Goal: Transaction & Acquisition: Purchase product/service

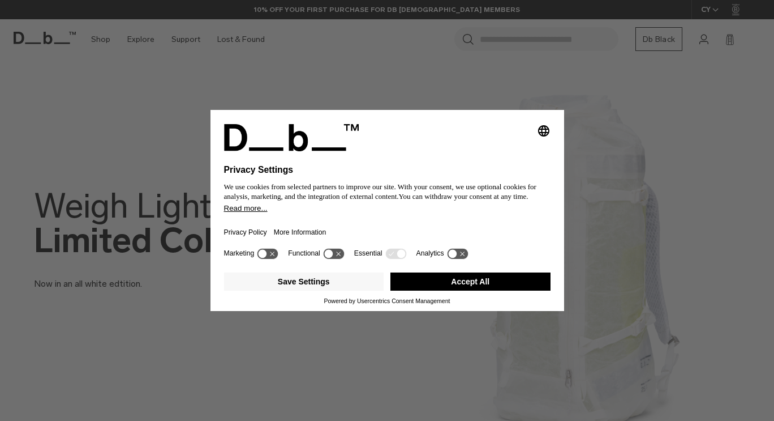
click at [473, 287] on button "Accept All" at bounding box center [471, 281] width 160 height 18
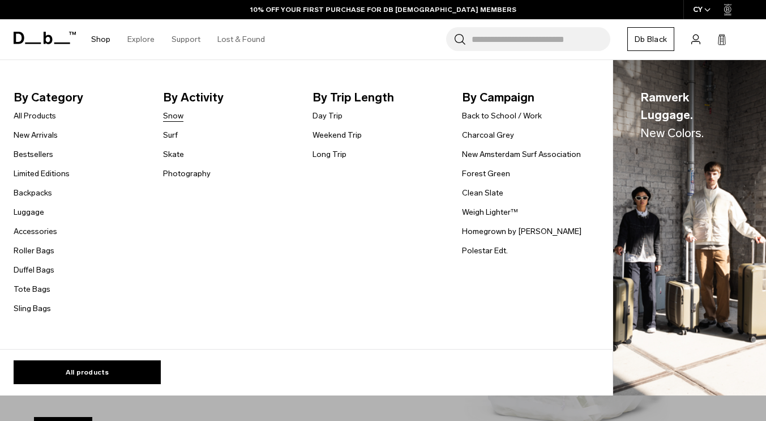
click at [180, 117] on link "Snow" at bounding box center [173, 116] width 20 height 12
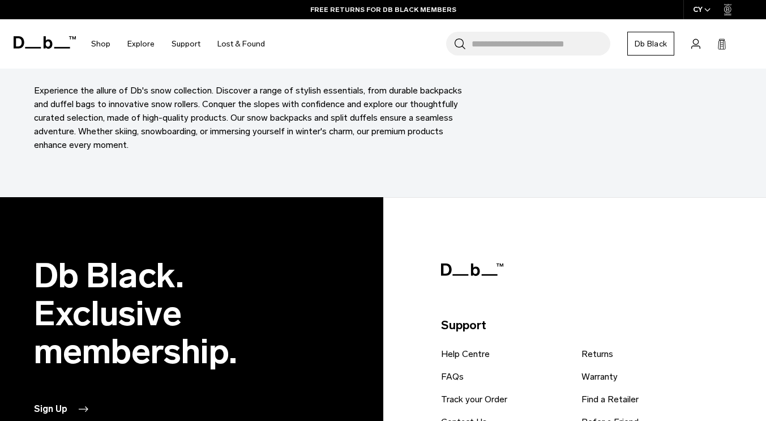
scroll to position [3057, 0]
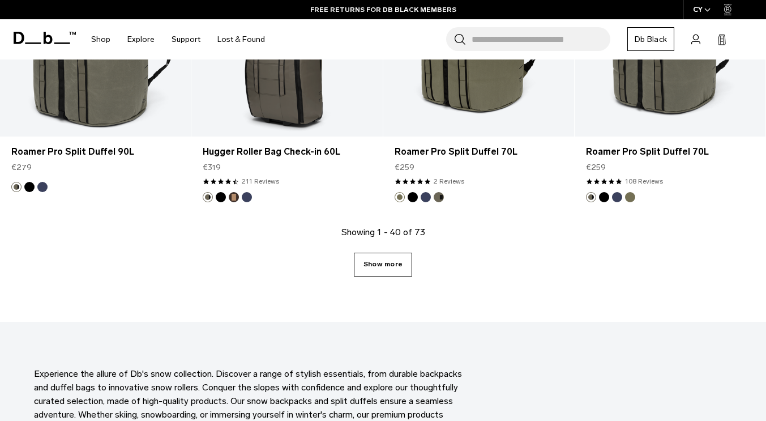
click at [371, 269] on link "Show more" at bounding box center [383, 264] width 58 height 24
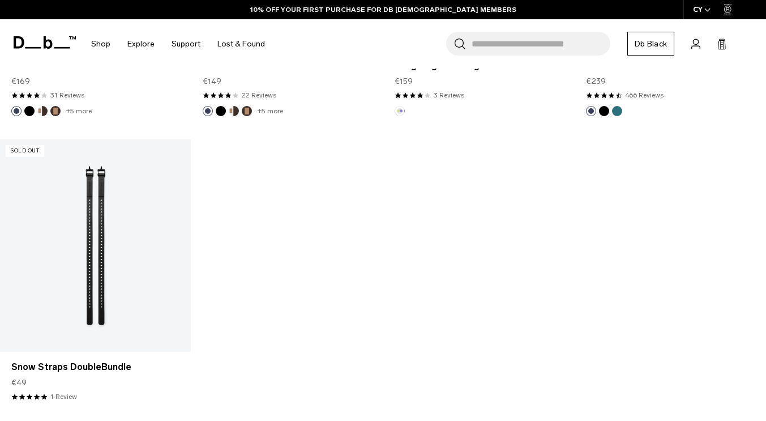
scroll to position [5268, 0]
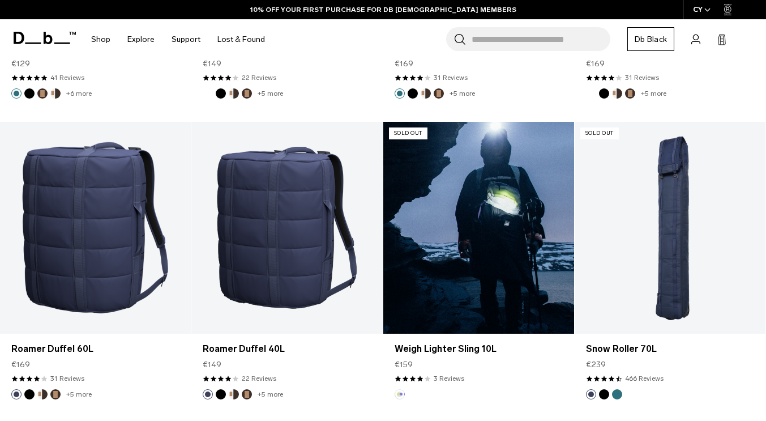
click at [491, 262] on link "Weigh Lighter Sling 10L" at bounding box center [478, 228] width 191 height 212
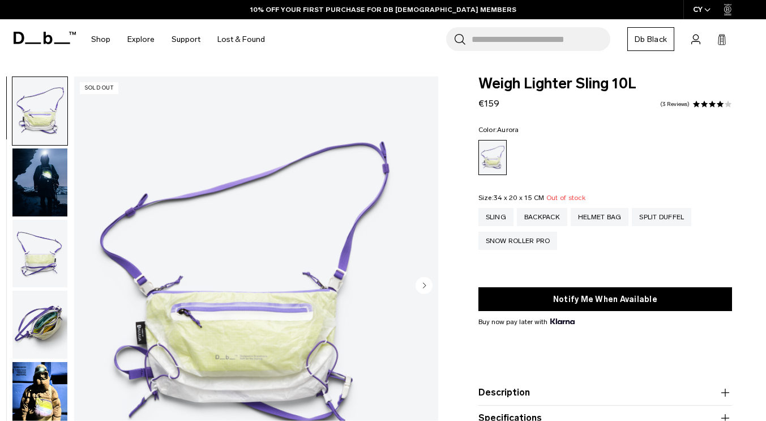
click at [58, 327] on img "button" at bounding box center [39, 324] width 55 height 68
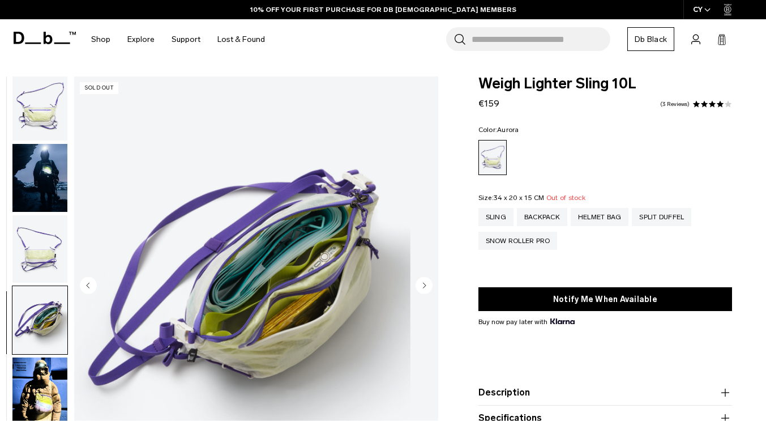
click at [63, 270] on img "button" at bounding box center [39, 249] width 55 height 68
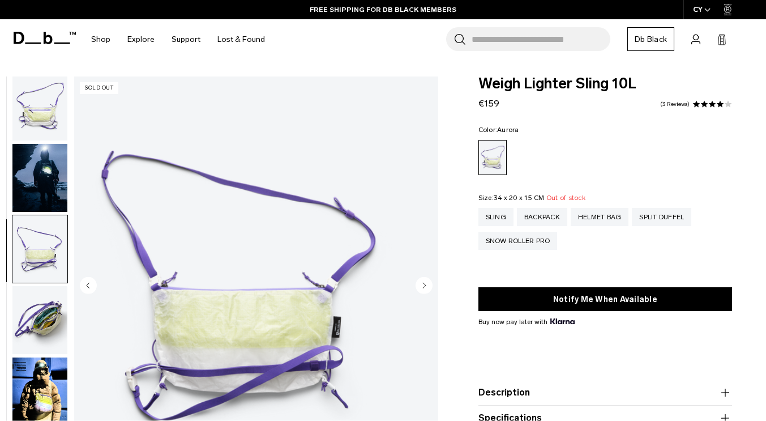
click at [67, 178] on img "button" at bounding box center [39, 178] width 55 height 68
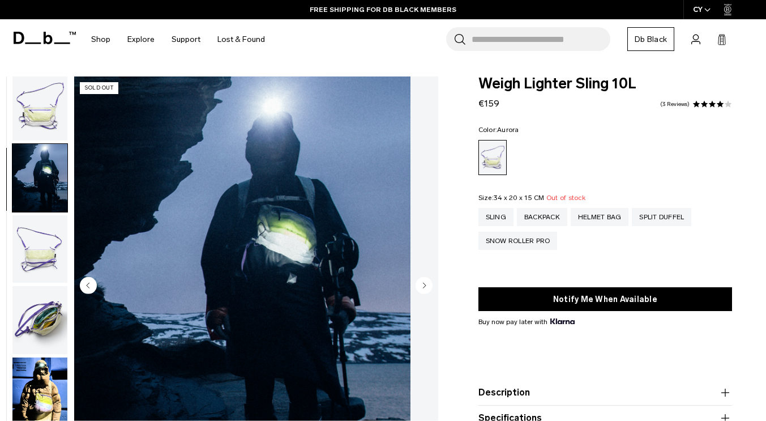
click at [296, 236] on img "2 / 6" at bounding box center [242, 286] width 336 height 420
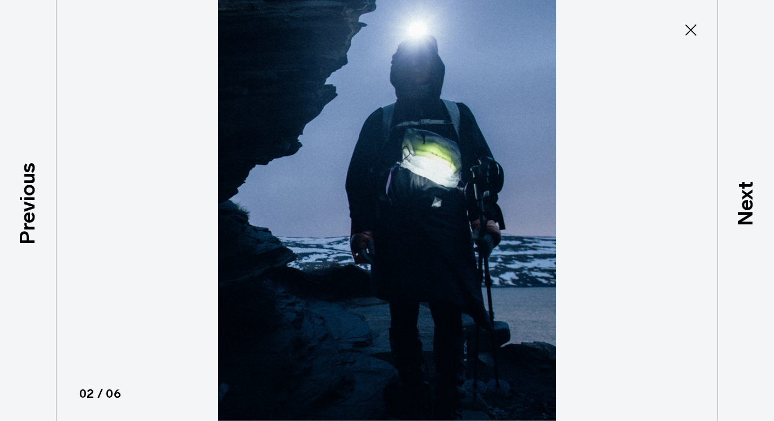
click at [439, 162] on img at bounding box center [387, 210] width 510 height 421
click at [688, 35] on icon at bounding box center [691, 30] width 18 height 18
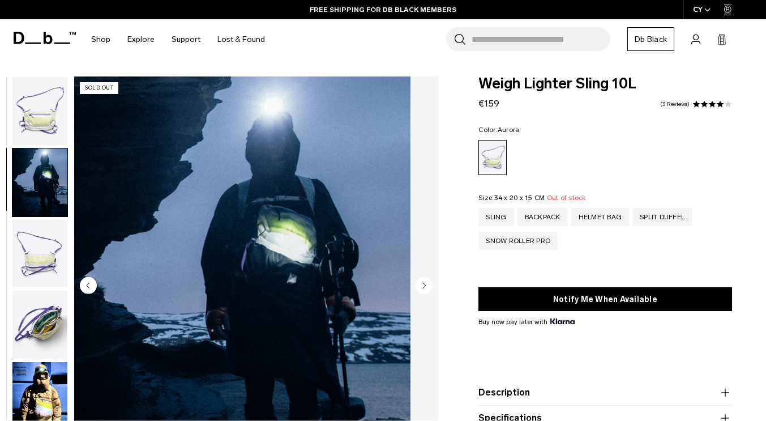
click at [62, 98] on img "button" at bounding box center [39, 111] width 55 height 68
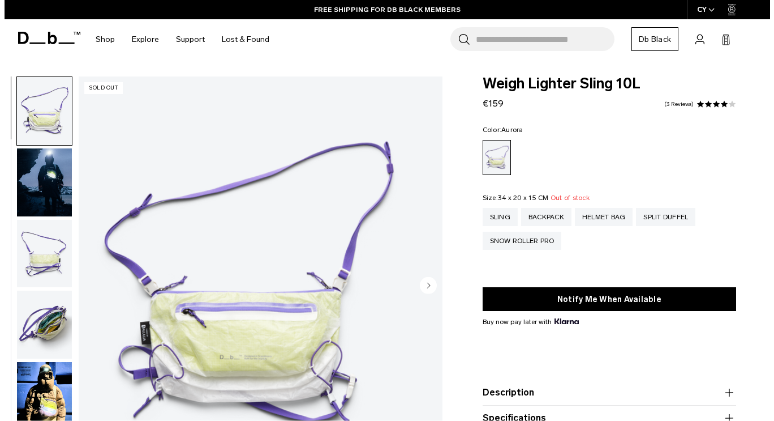
scroll to position [5, 0]
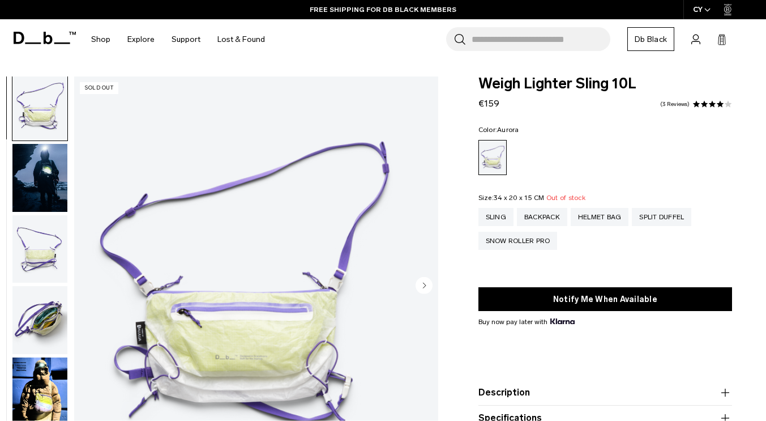
click at [67, 409] on img "button" at bounding box center [39, 391] width 55 height 68
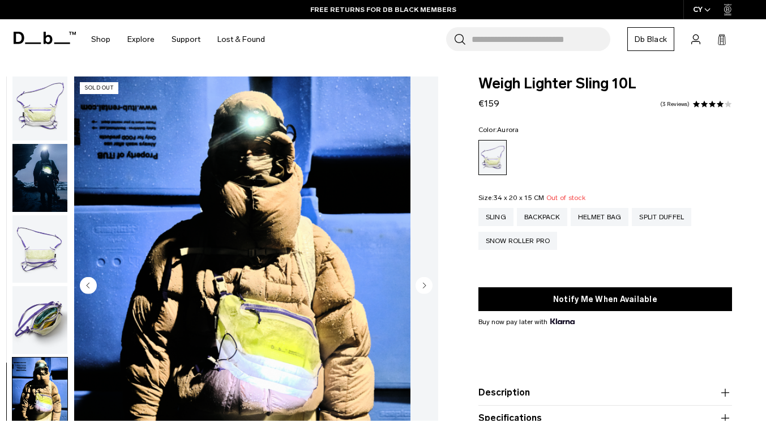
click at [305, 349] on img "5 / 6" at bounding box center [242, 286] width 336 height 420
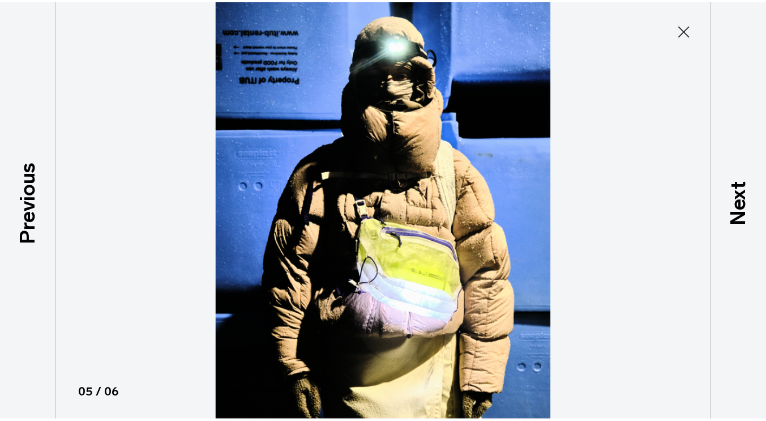
scroll to position [0, 0]
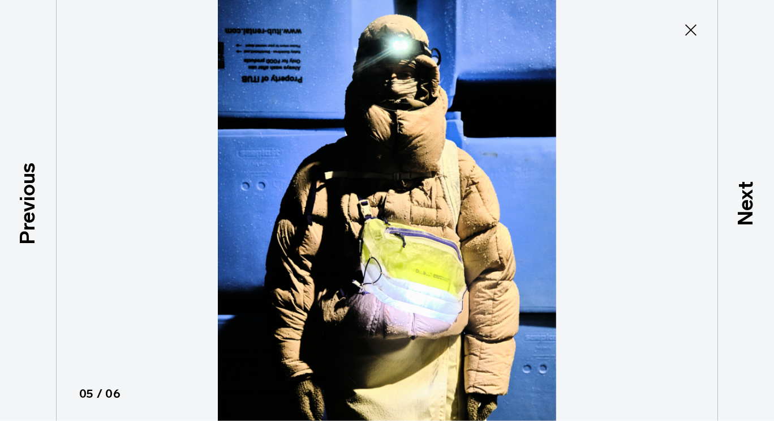
click at [400, 290] on img at bounding box center [387, 210] width 510 height 421
click at [391, 267] on img at bounding box center [387, 210] width 510 height 421
click at [691, 32] on icon at bounding box center [691, 30] width 18 height 18
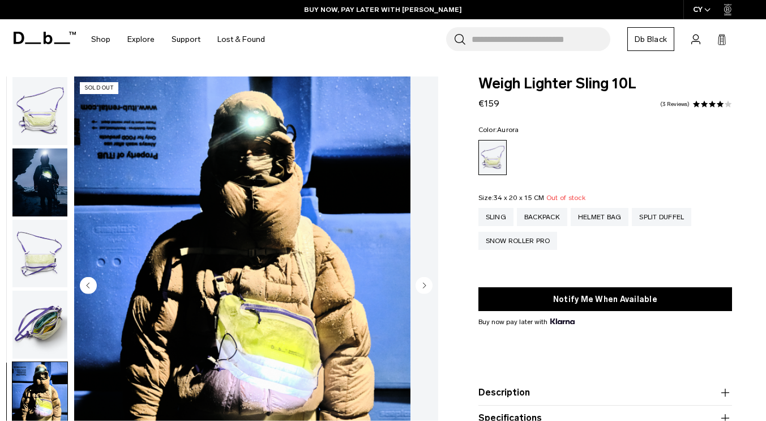
drag, startPoint x: 51, startPoint y: 89, endPoint x: 61, endPoint y: 112, distance: 24.6
click at [51, 91] on img "button" at bounding box center [39, 111] width 55 height 68
